Goal: Task Accomplishment & Management: Use online tool/utility

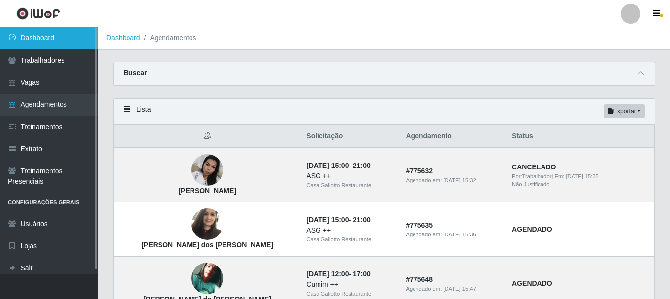
scroll to position [394, 0]
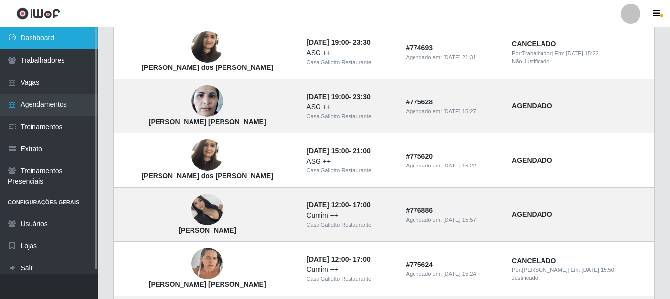
click at [74, 34] on link "Dashboard" at bounding box center [49, 38] width 98 height 22
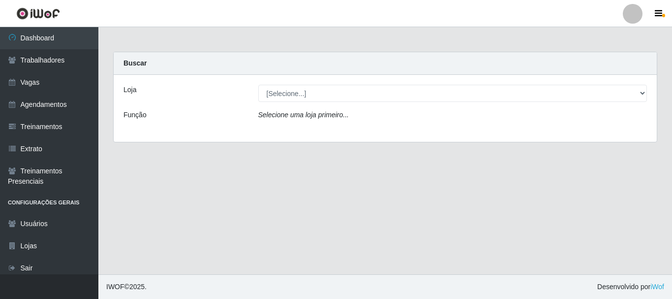
click at [292, 91] on select "[Selecione...] [GEOGRAPHIC_DATA]" at bounding box center [452, 93] width 389 height 17
select select "279"
click at [258, 85] on select "[Selecione...] [GEOGRAPHIC_DATA]" at bounding box center [452, 93] width 389 height 17
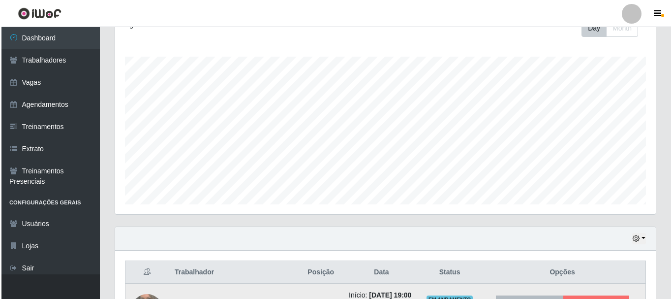
scroll to position [282, 0]
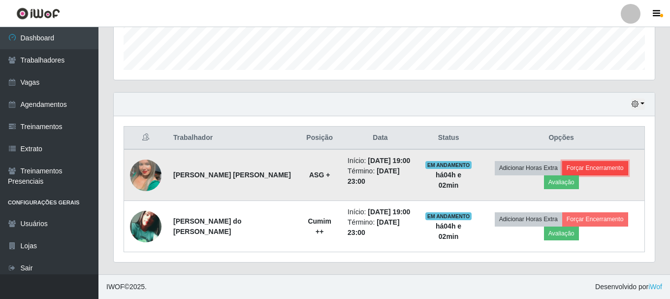
click at [581, 168] on button "Forçar Encerramento" at bounding box center [595, 168] width 66 height 14
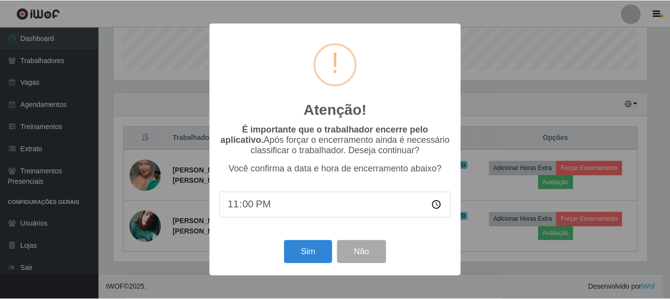
scroll to position [204, 536]
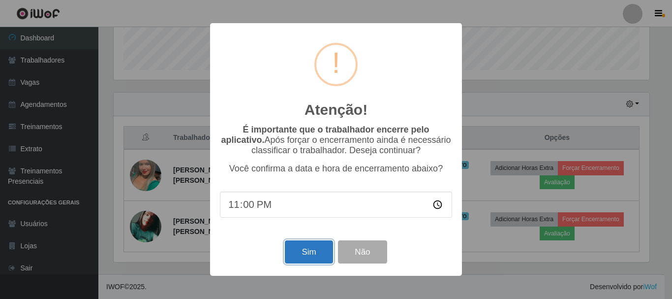
click at [296, 249] on button "Sim" at bounding box center [309, 251] width 48 height 23
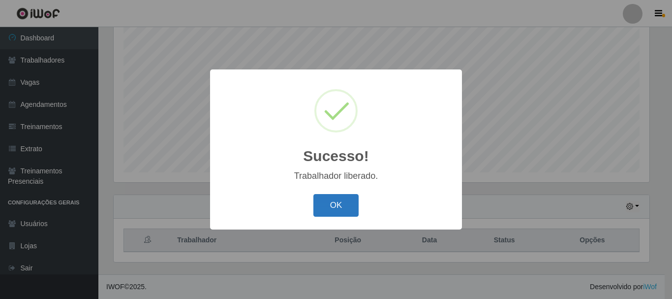
click at [326, 207] on button "OK" at bounding box center [337, 205] width 46 height 23
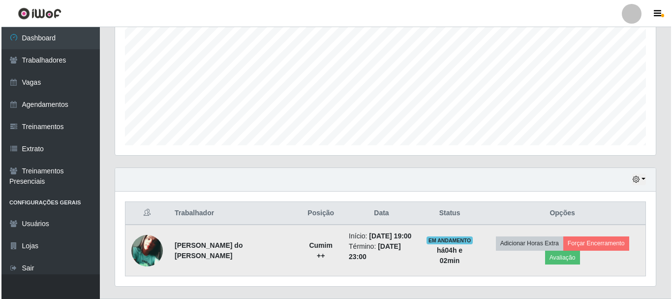
scroll to position [231, 0]
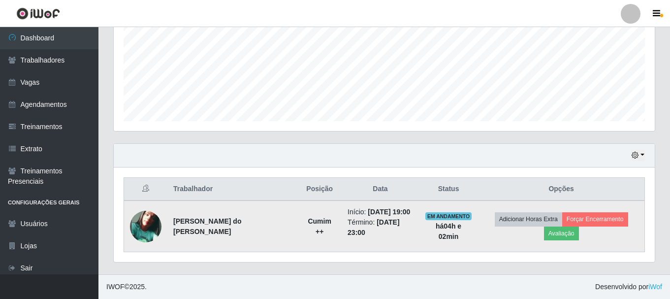
click at [615, 230] on td "Adicionar Horas Extra Forçar Encerramento Avaliação" at bounding box center [561, 226] width 166 height 52
click at [608, 220] on button "Forçar Encerramento" at bounding box center [595, 219] width 66 height 14
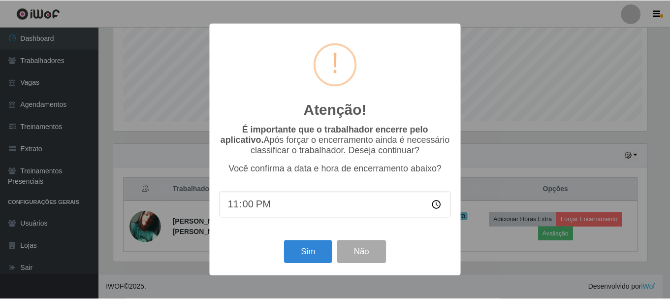
scroll to position [204, 536]
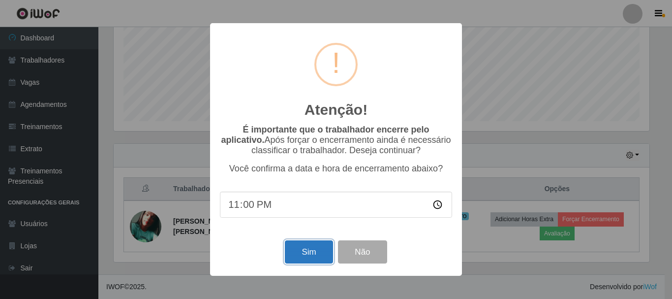
click at [319, 252] on button "Sim" at bounding box center [309, 251] width 48 height 23
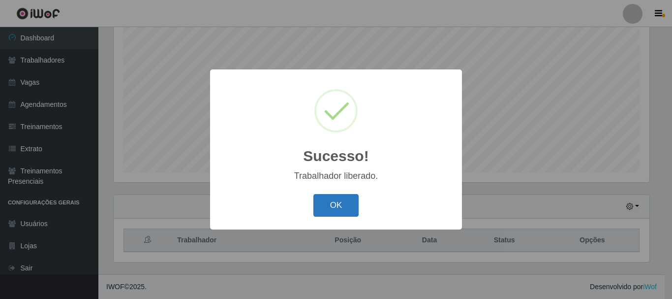
click at [318, 206] on button "OK" at bounding box center [337, 205] width 46 height 23
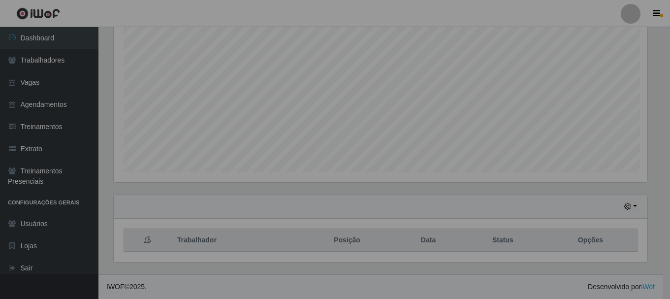
scroll to position [204, 541]
